Goal: Transaction & Acquisition: Download file/media

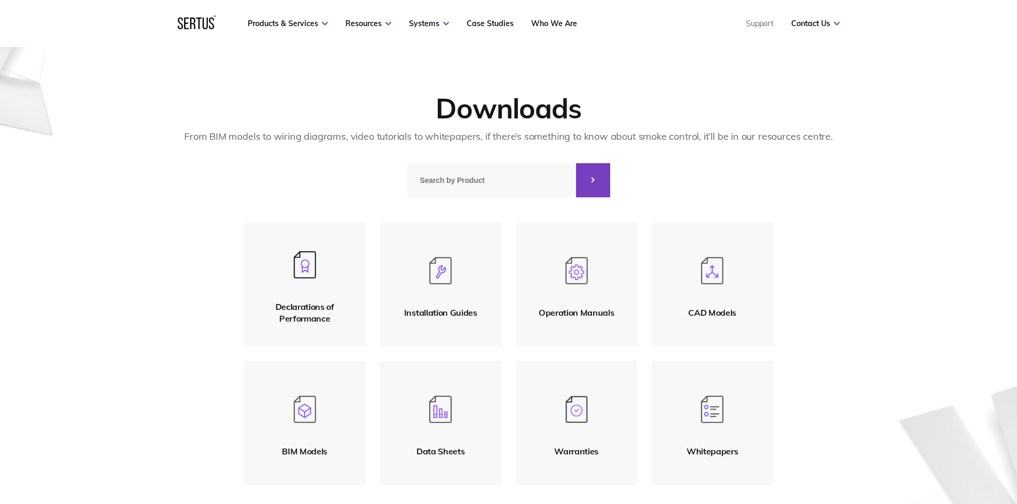
scroll to position [107, 0]
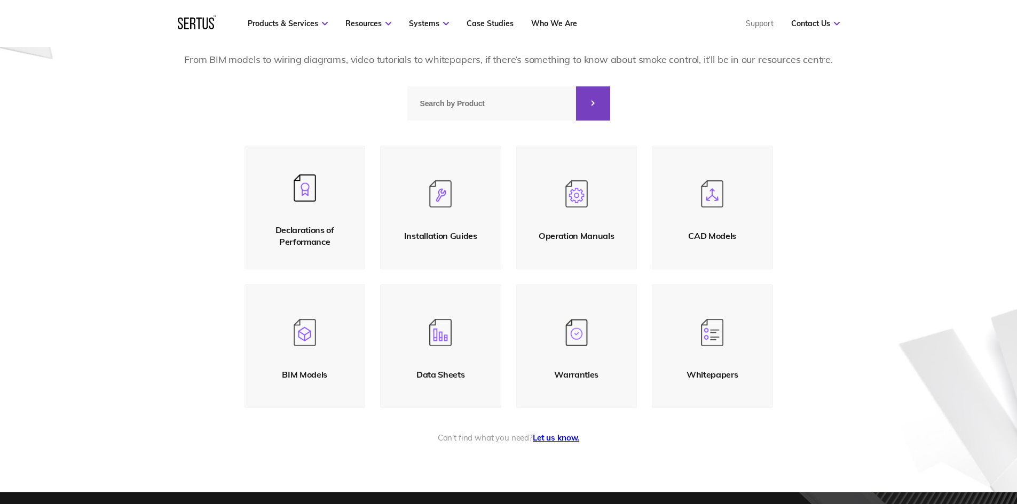
click at [440, 352] on link "Data Sheets" at bounding box center [440, 346] width 121 height 124
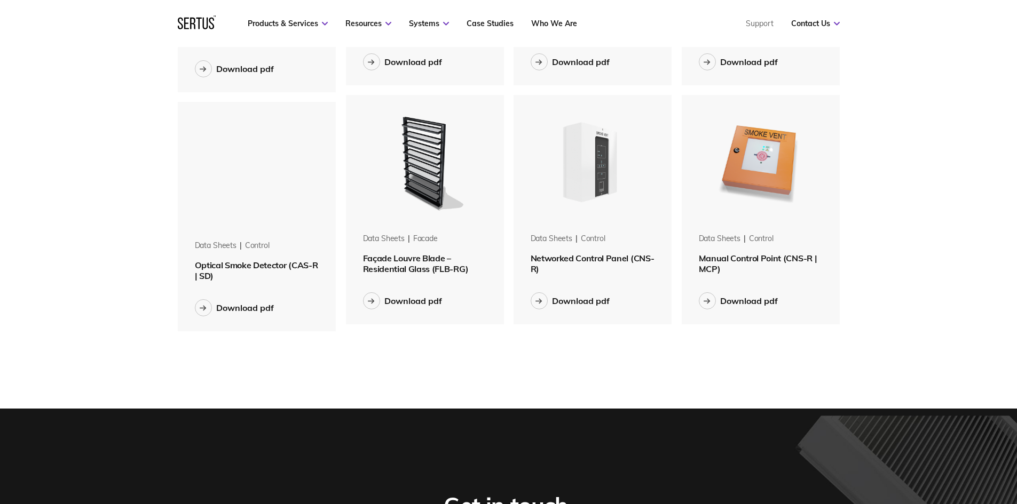
scroll to position [1067, 0]
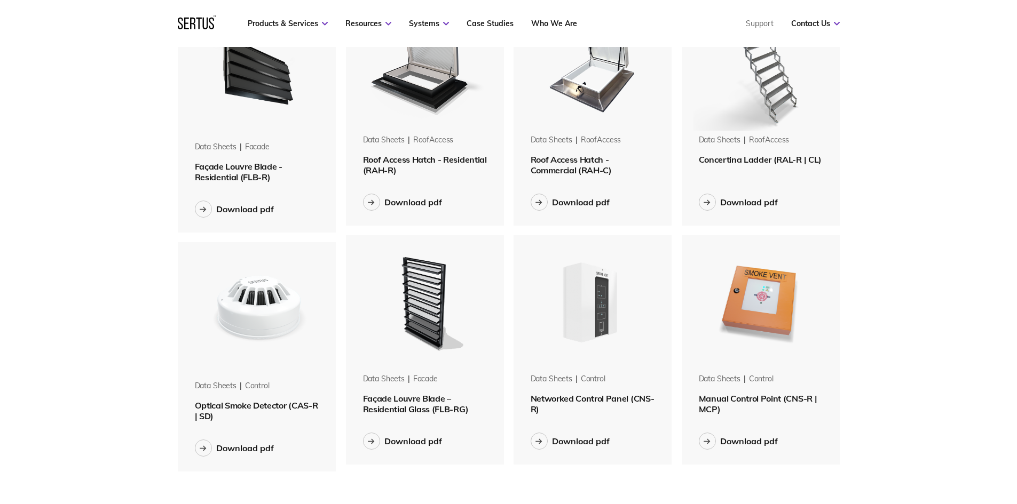
click at [602, 321] on img at bounding box center [592, 302] width 134 height 134
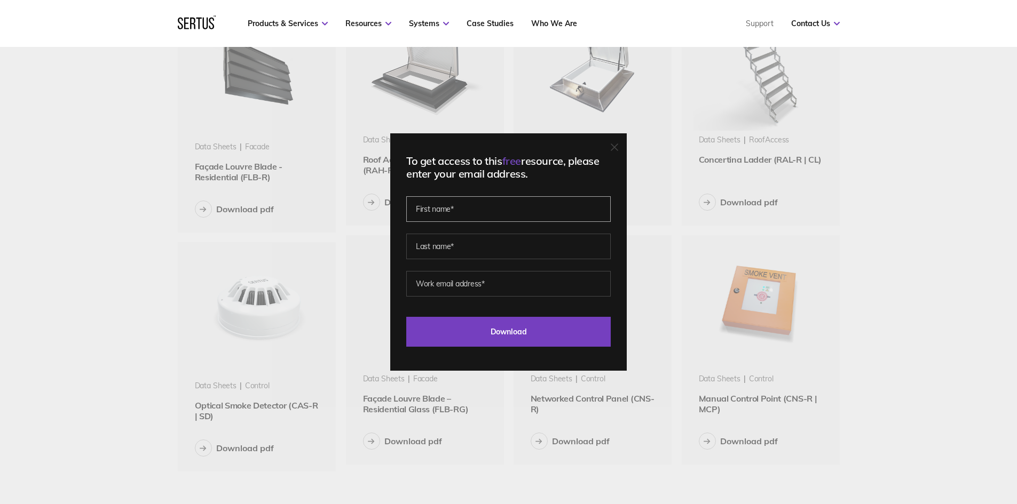
click at [497, 218] on input "text" at bounding box center [508, 209] width 204 height 26
type input "Alex"
type input "Foote"
type input "footie124@gmail.com"
drag, startPoint x: 527, startPoint y: 280, endPoint x: 387, endPoint y: 281, distance: 139.8
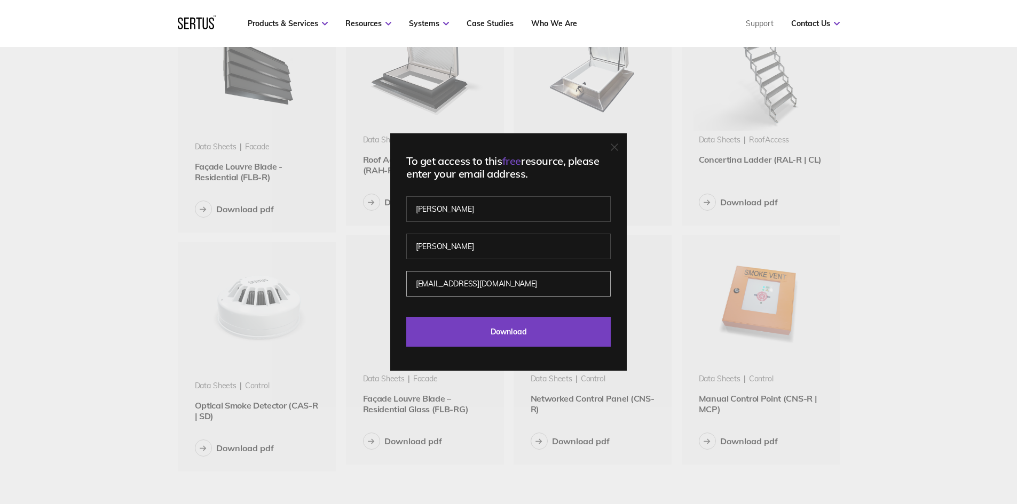
click at [387, 281] on div "To get access to this free resource, please enter your email address. Alex Foot…" at bounding box center [508, 252] width 1017 height 504
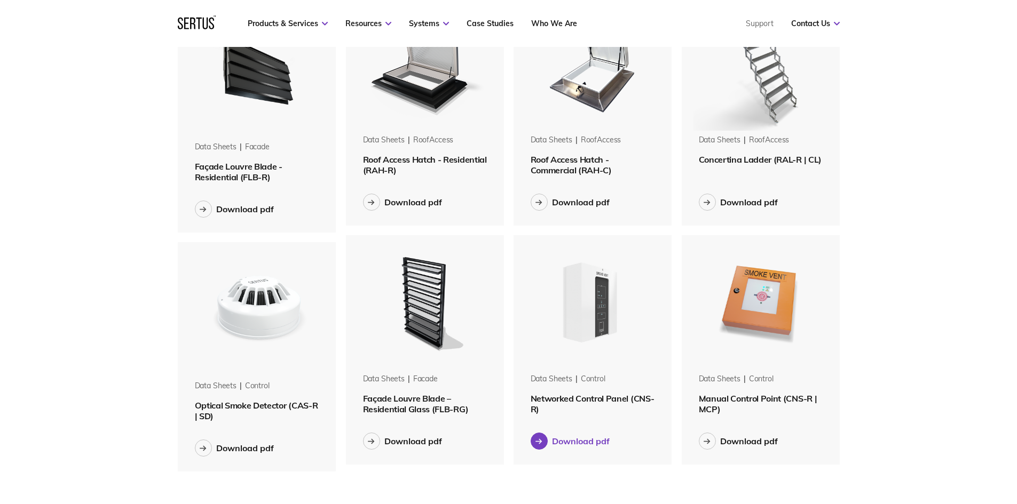
click at [566, 440] on div "Download pdf" at bounding box center [581, 441] width 58 height 11
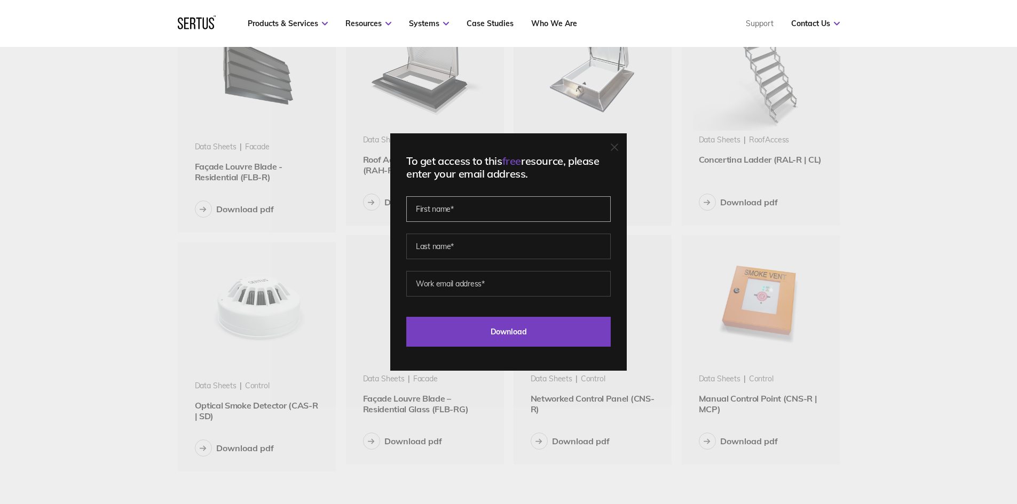
click at [481, 211] on input "text" at bounding box center [508, 209] width 204 height 26
type input "Alex"
type input "Foote"
click at [508, 281] on input "footie124@gmail.com" at bounding box center [508, 284] width 204 height 26
type input "f"
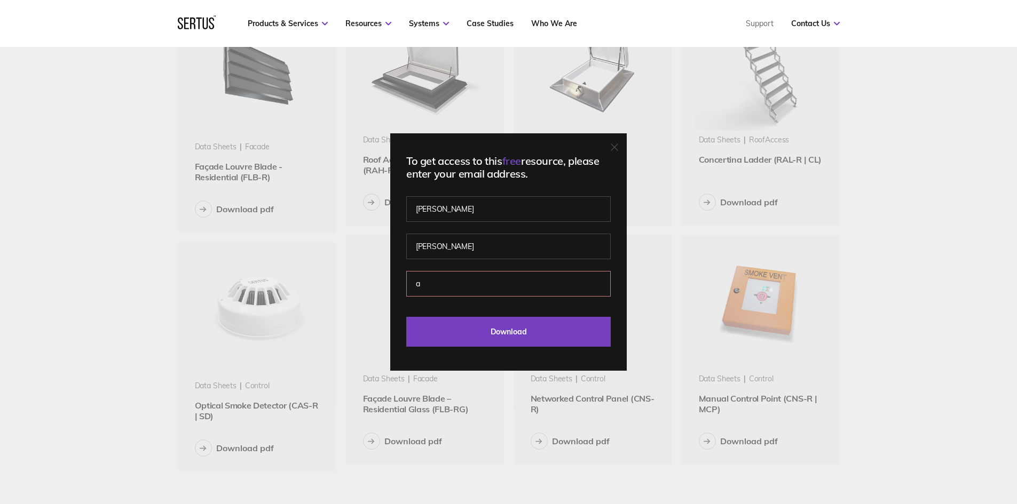
type input "alex.foote@jeffway.co.uk"
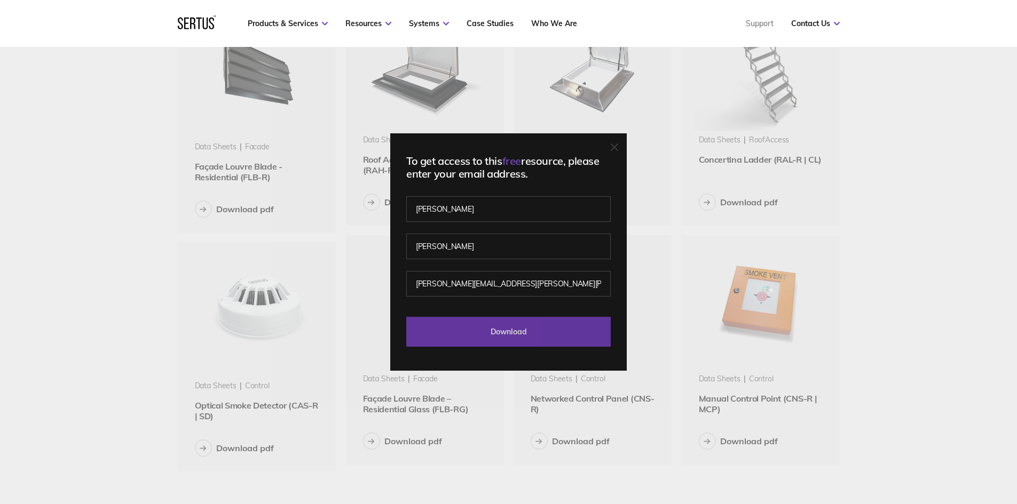
click at [507, 331] on input "Download" at bounding box center [508, 332] width 204 height 30
